Goal: Find contact information: Find contact information

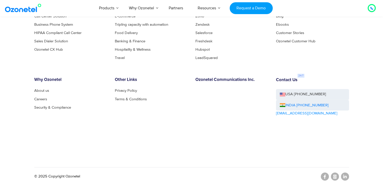
scroll to position [2773, 0]
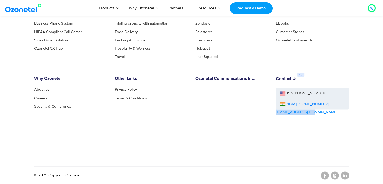
drag, startPoint x: 312, startPoint y: 112, endPoint x: 276, endPoint y: 113, distance: 36.0
click at [276, 113] on div "Contact Us USA [PHONE_NUMBER] INDIA [PHONE_NUMBER] [EMAIL_ADDRESS][DOMAIN_NAME]" at bounding box center [312, 109] width 80 height 67
copy link "[EMAIL_ADDRESS][DOMAIN_NAME]"
click at [343, 175] on icon at bounding box center [345, 175] width 4 height 4
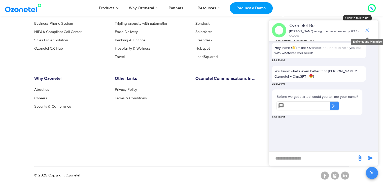
click at [364, 30] on icon "end chat or minimize" at bounding box center [367, 30] width 6 height 6
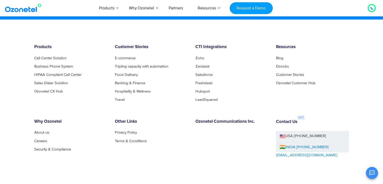
scroll to position [2730, 0]
